Goal: Download file/media

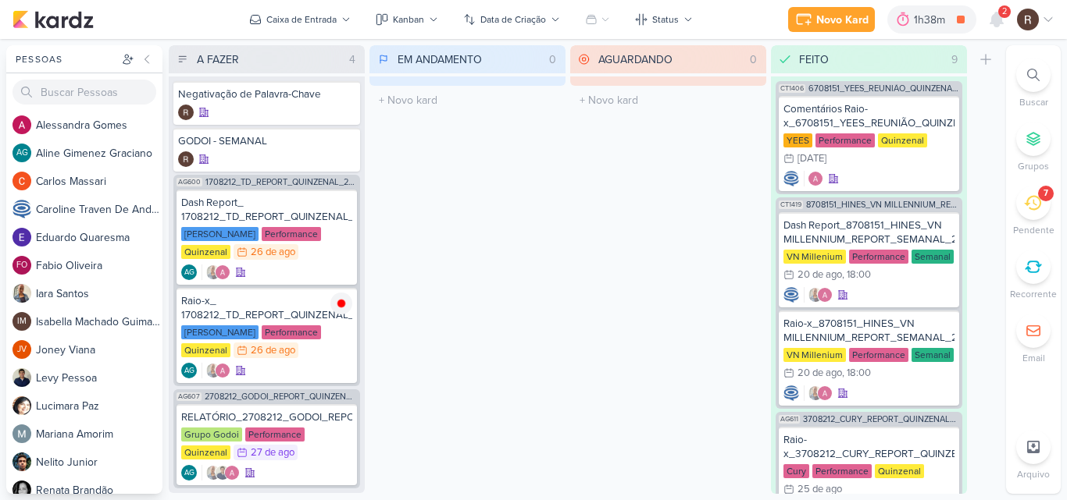
scroll to position [954, 0]
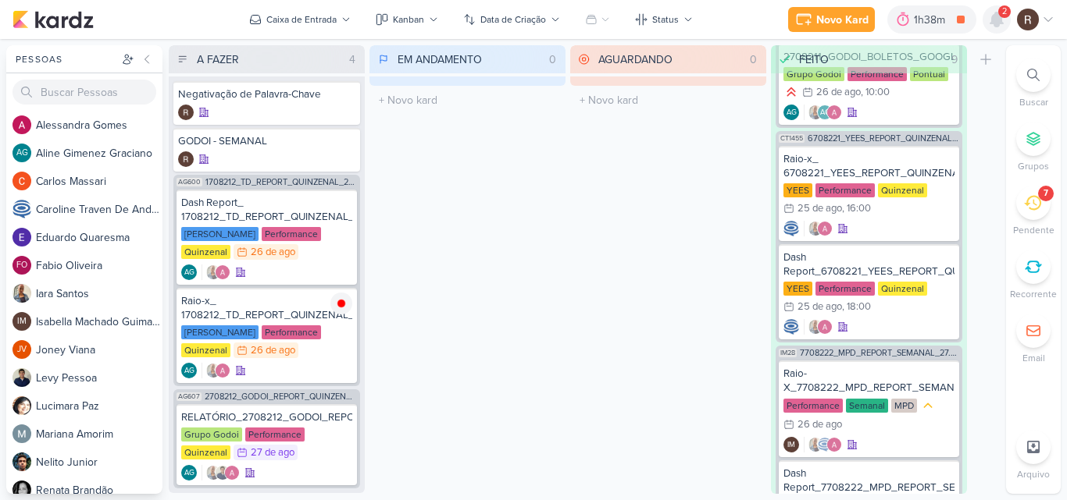
click at [992, 23] on icon at bounding box center [996, 19] width 12 height 14
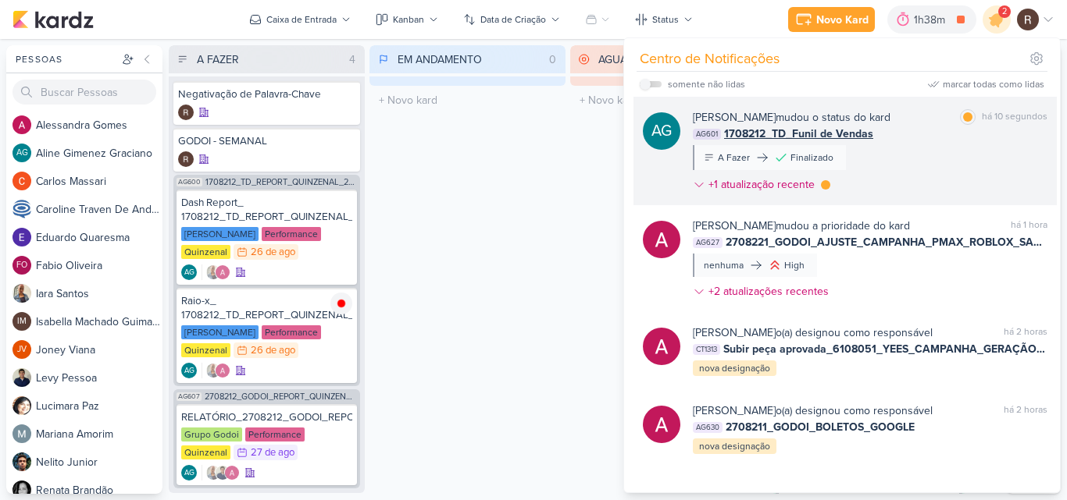
click at [985, 139] on div "AG601 1708212_TD_Funil de Vendas" at bounding box center [870, 134] width 354 height 16
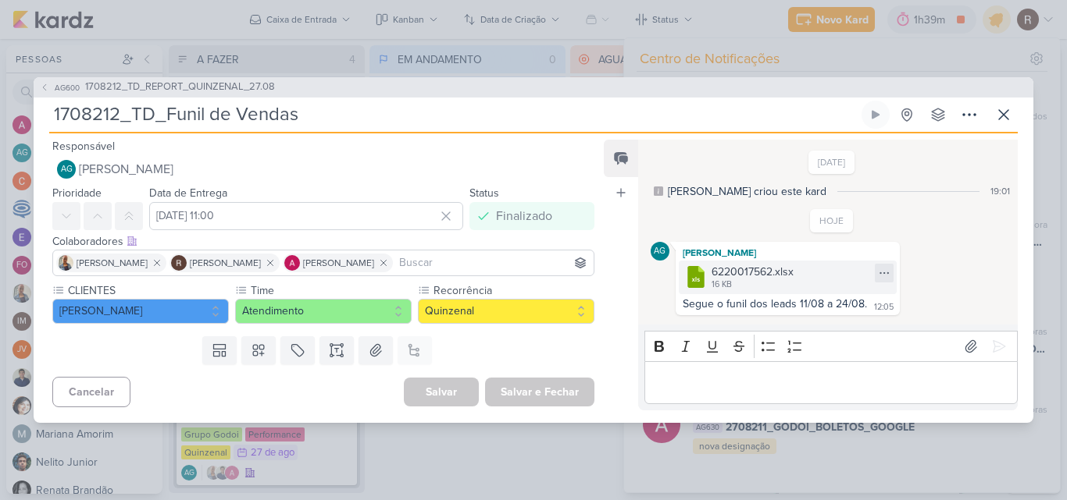
click at [879, 272] on icon at bounding box center [884, 273] width 12 height 12
click at [810, 326] on div "Baixar" at bounding box center [807, 325] width 30 height 16
click at [1000, 119] on icon at bounding box center [1003, 114] width 19 height 19
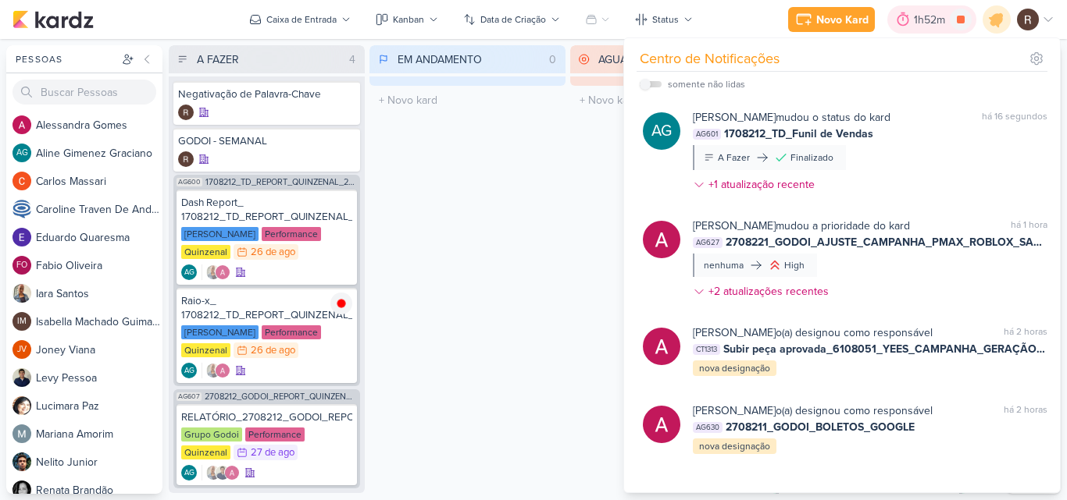
click at [924, 17] on div "1h52m" at bounding box center [932, 20] width 36 height 16
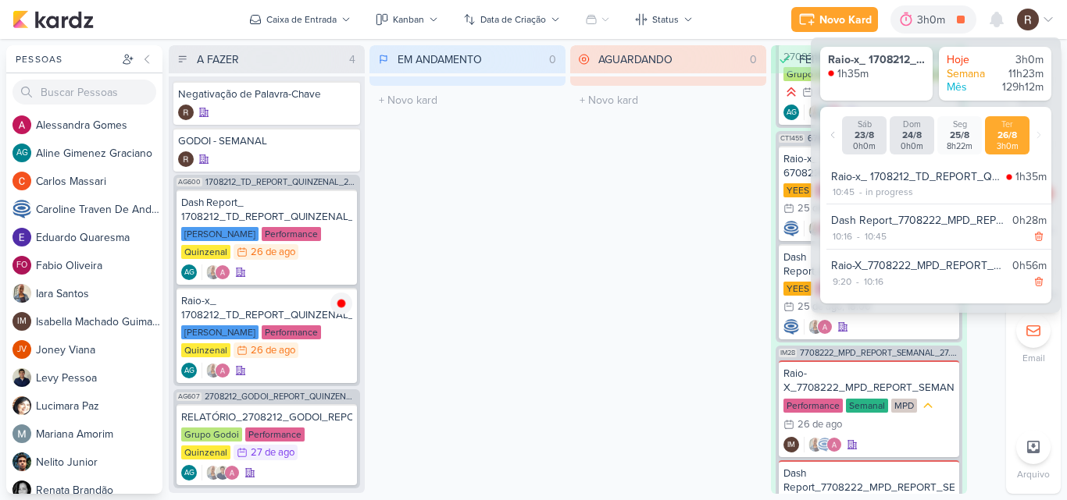
click at [690, 198] on div "AGUARDANDO 0 Mover Para Esquerda Mover Para Direita [GEOGRAPHIC_DATA] O título …" at bounding box center [668, 269] width 196 height 449
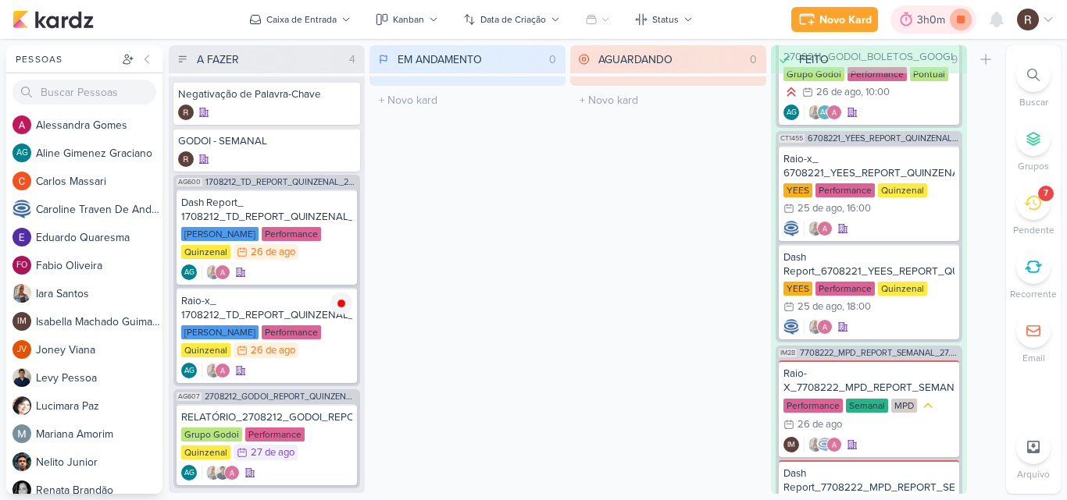
click at [960, 20] on icon at bounding box center [960, 20] width 8 height 8
click at [674, 180] on div "AGUARDANDO 0 Mover Para Esquerda Mover Para Direita [GEOGRAPHIC_DATA] O título …" at bounding box center [668, 269] width 196 height 449
click at [928, 22] on icon at bounding box center [928, 20] width 16 height 16
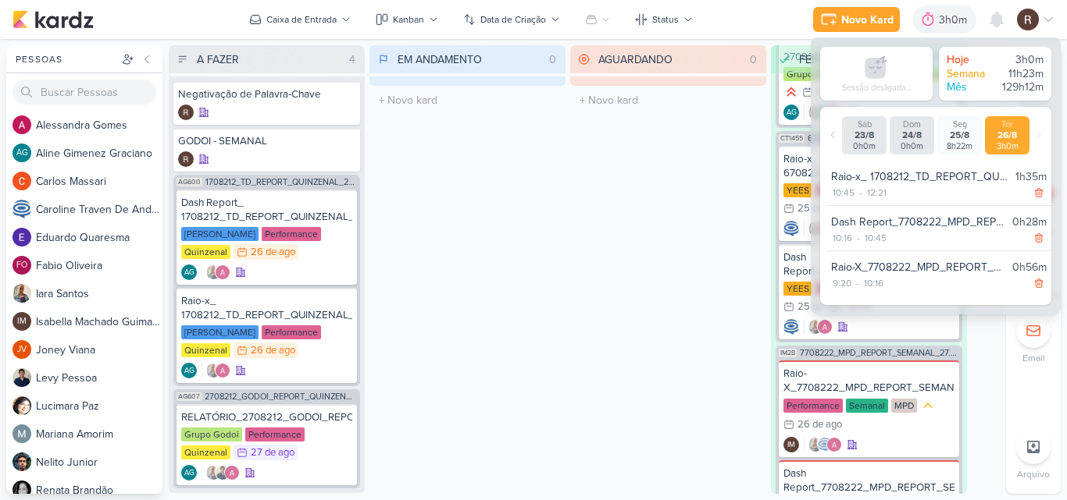
click at [583, 307] on div "AGUARDANDO 0 Mover Para Esquerda Mover Para Direita [GEOGRAPHIC_DATA] O título …" at bounding box center [668, 269] width 196 height 449
